Goal: Information Seeking & Learning: Find specific fact

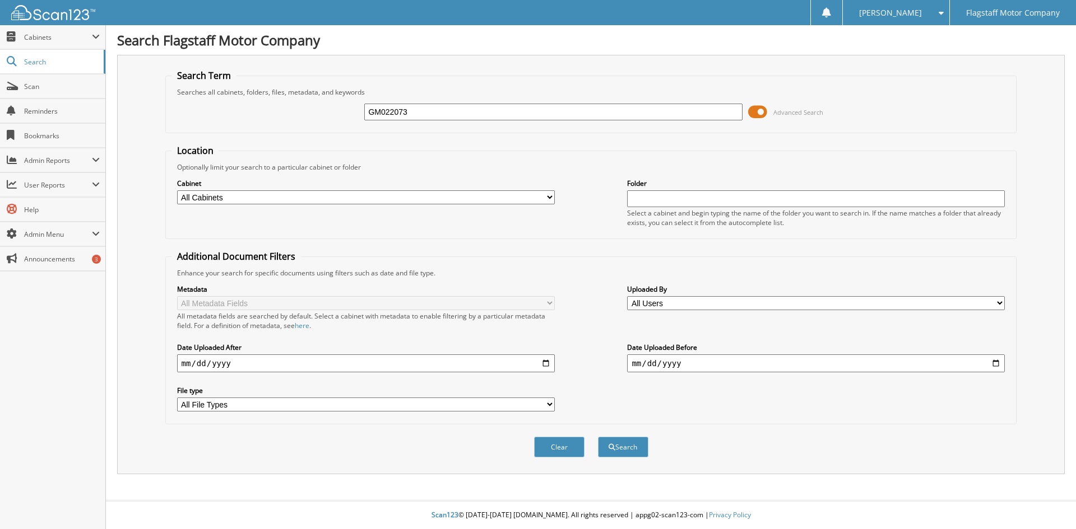
type input "GM022073"
click at [598, 437] on button "Search" at bounding box center [623, 447] width 50 height 21
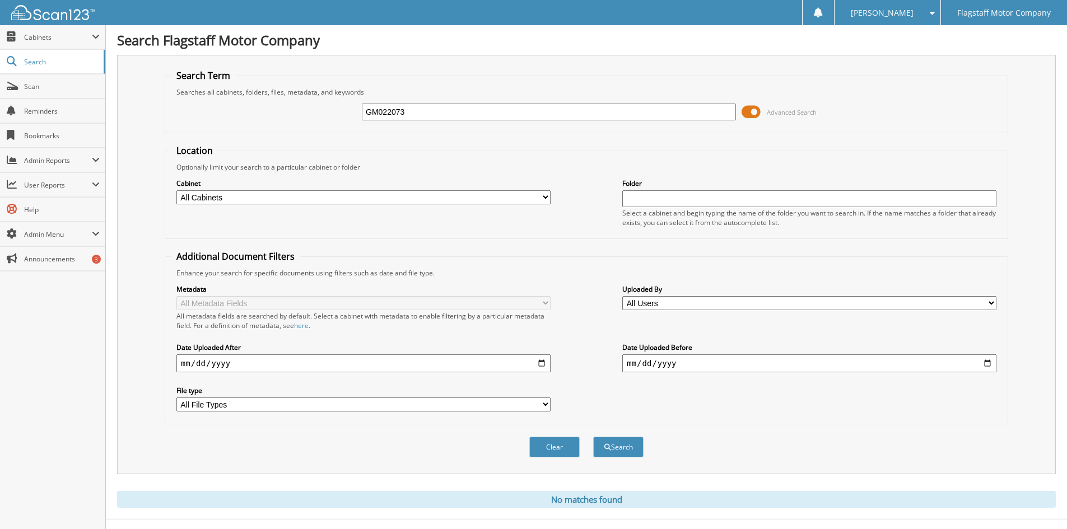
drag, startPoint x: 410, startPoint y: 108, endPoint x: 336, endPoint y: 114, distance: 74.8
click at [336, 114] on div "GM022073 Advanced Search" at bounding box center [586, 112] width 831 height 30
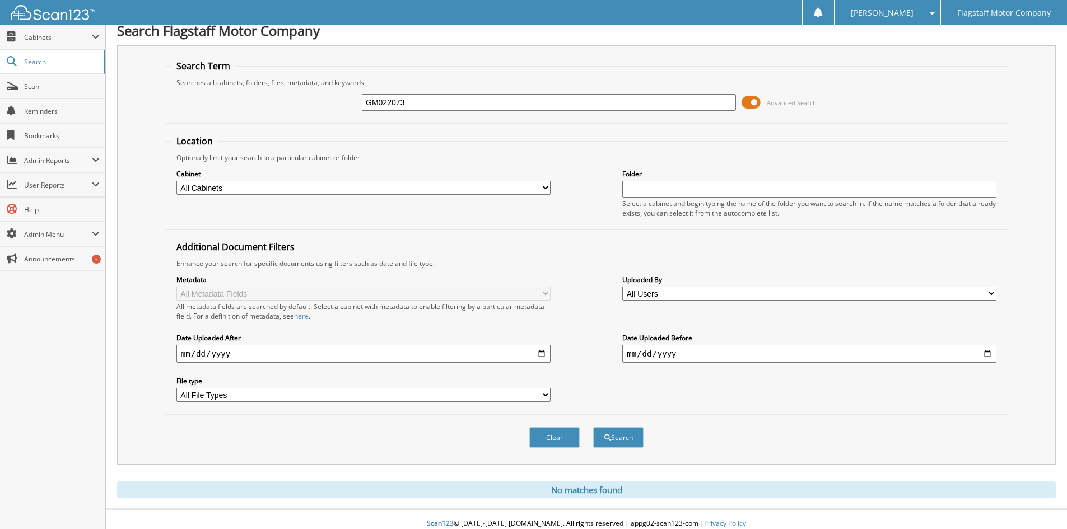
scroll to position [18, 0]
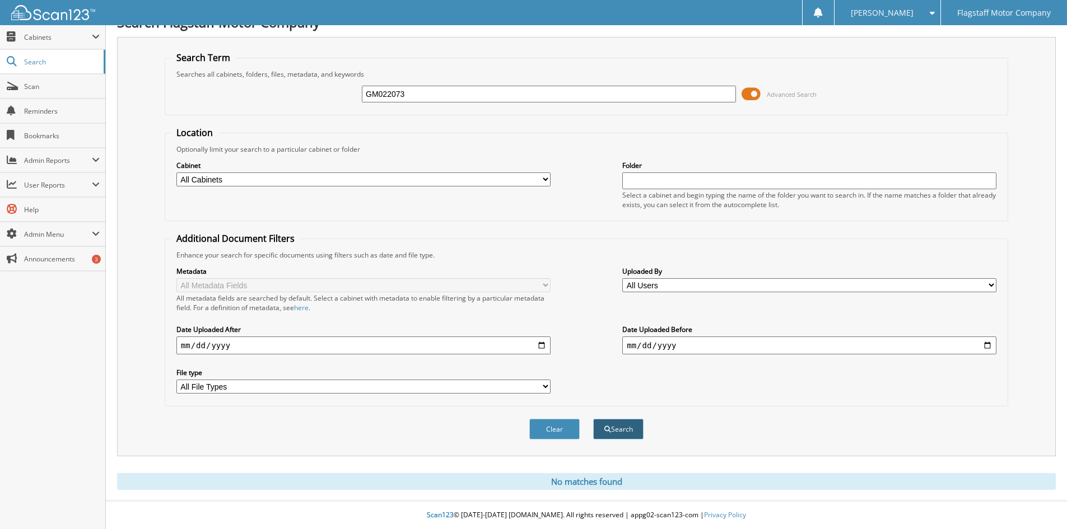
click at [634, 430] on button "Search" at bounding box center [618, 429] width 50 height 21
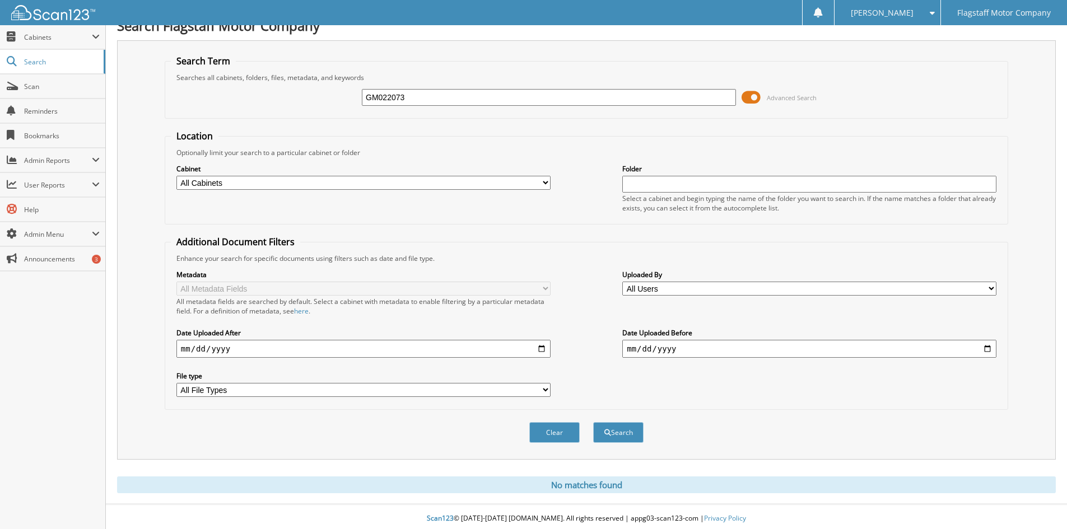
scroll to position [18, 0]
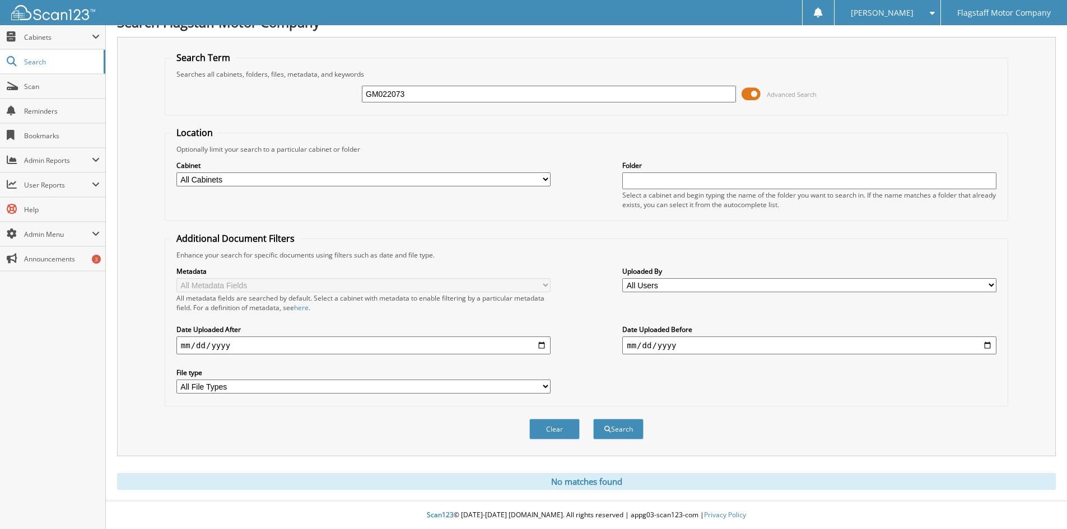
drag, startPoint x: 357, startPoint y: 90, endPoint x: 287, endPoint y: 72, distance: 71.7
click at [287, 75] on fieldset "Search Term Searches all cabinets, folders, files, metadata, and keywords GM022…" at bounding box center [587, 84] width 844 height 64
paste input "iordano Vincenzo Capotosto"
drag, startPoint x: 434, startPoint y: 94, endPoint x: 196, endPoint y: 83, distance: 238.3
click at [196, 83] on div "Giordano Vincenzo Capotosto Advanced Search" at bounding box center [586, 94] width 831 height 30
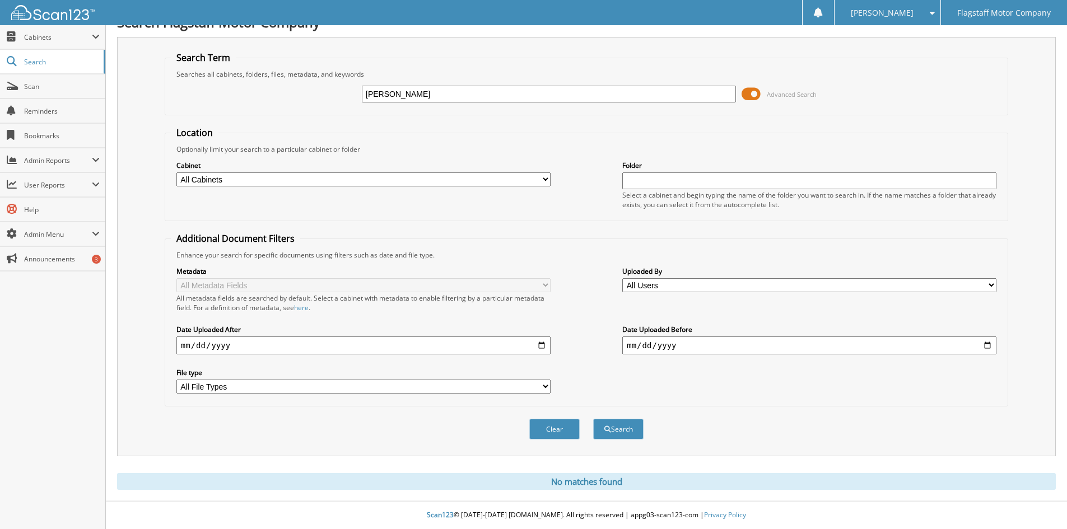
type input "Capotosto"
click at [593, 419] on button "Search" at bounding box center [618, 429] width 50 height 21
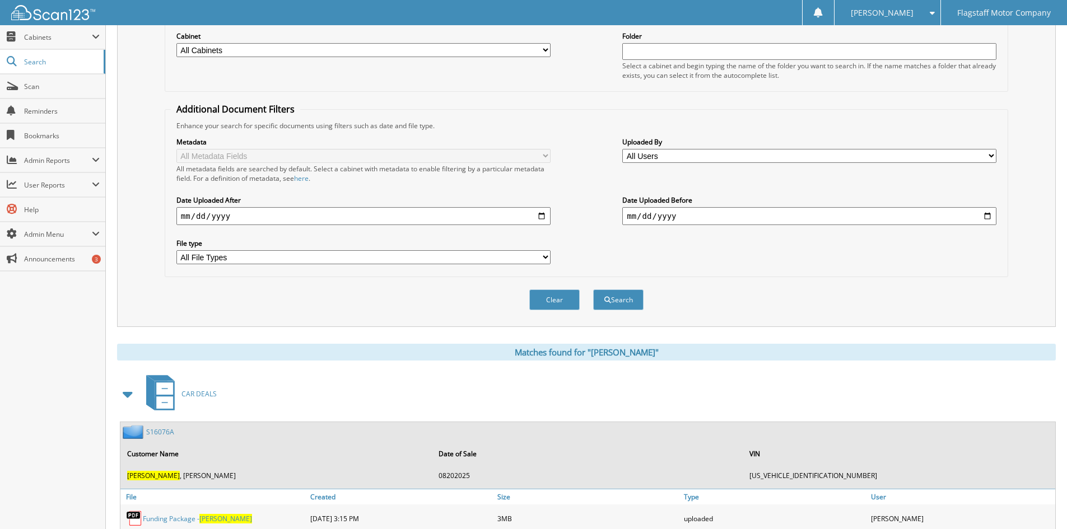
scroll to position [343, 0]
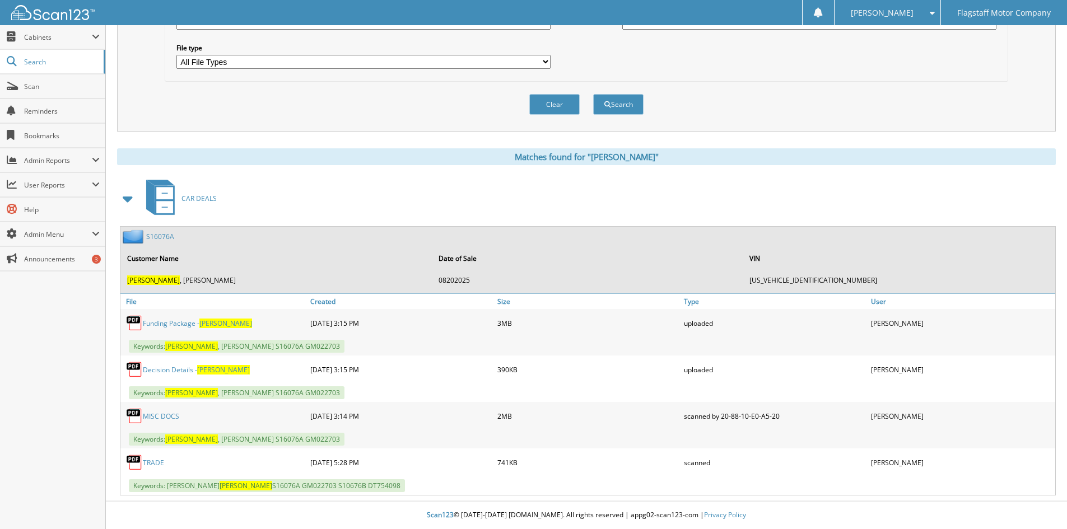
click at [163, 236] on link "S16076A" at bounding box center [160, 237] width 28 height 10
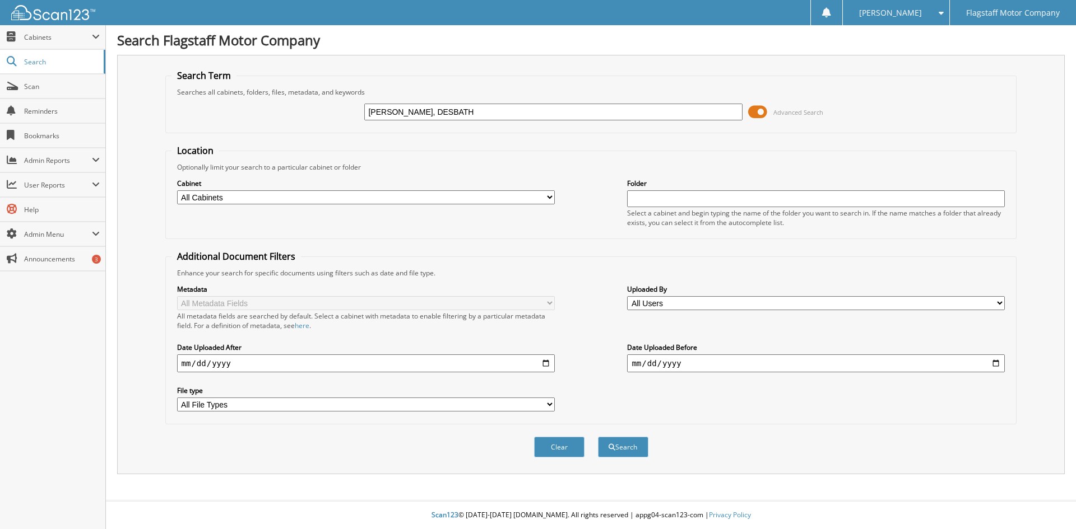
click at [448, 108] on input "SMITH, DESBATH" at bounding box center [553, 112] width 378 height 17
type input "SMITH, DESBAH"
click at [598, 437] on button "Search" at bounding box center [623, 447] width 50 height 21
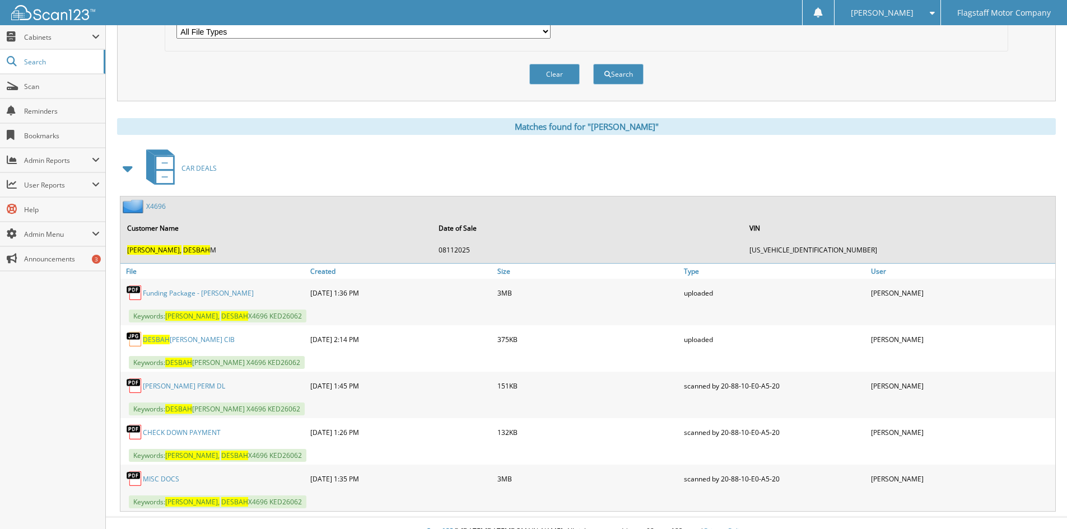
scroll to position [390, 0]
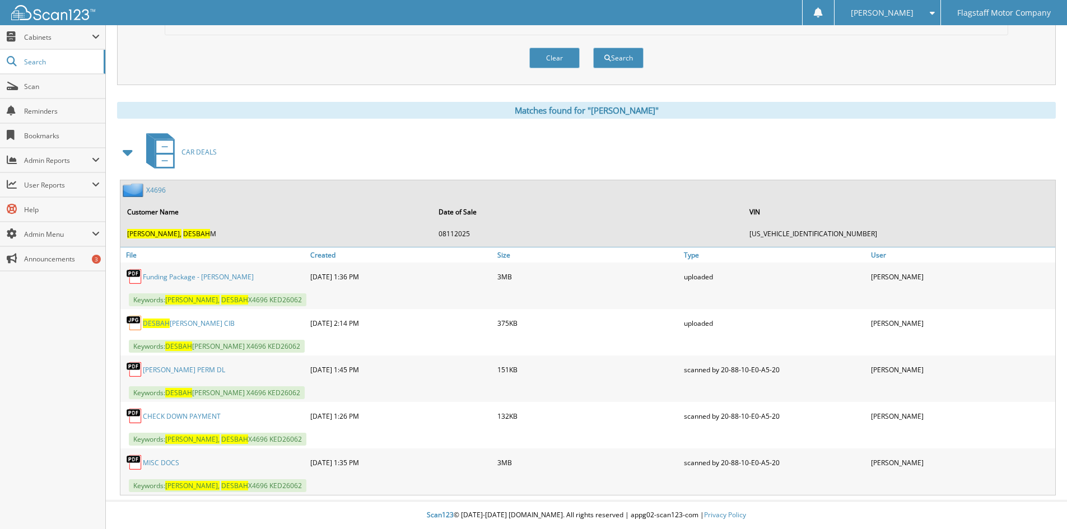
click at [155, 193] on link "X4696" at bounding box center [156, 190] width 20 height 10
